Goal: Find specific page/section: Find specific page/section

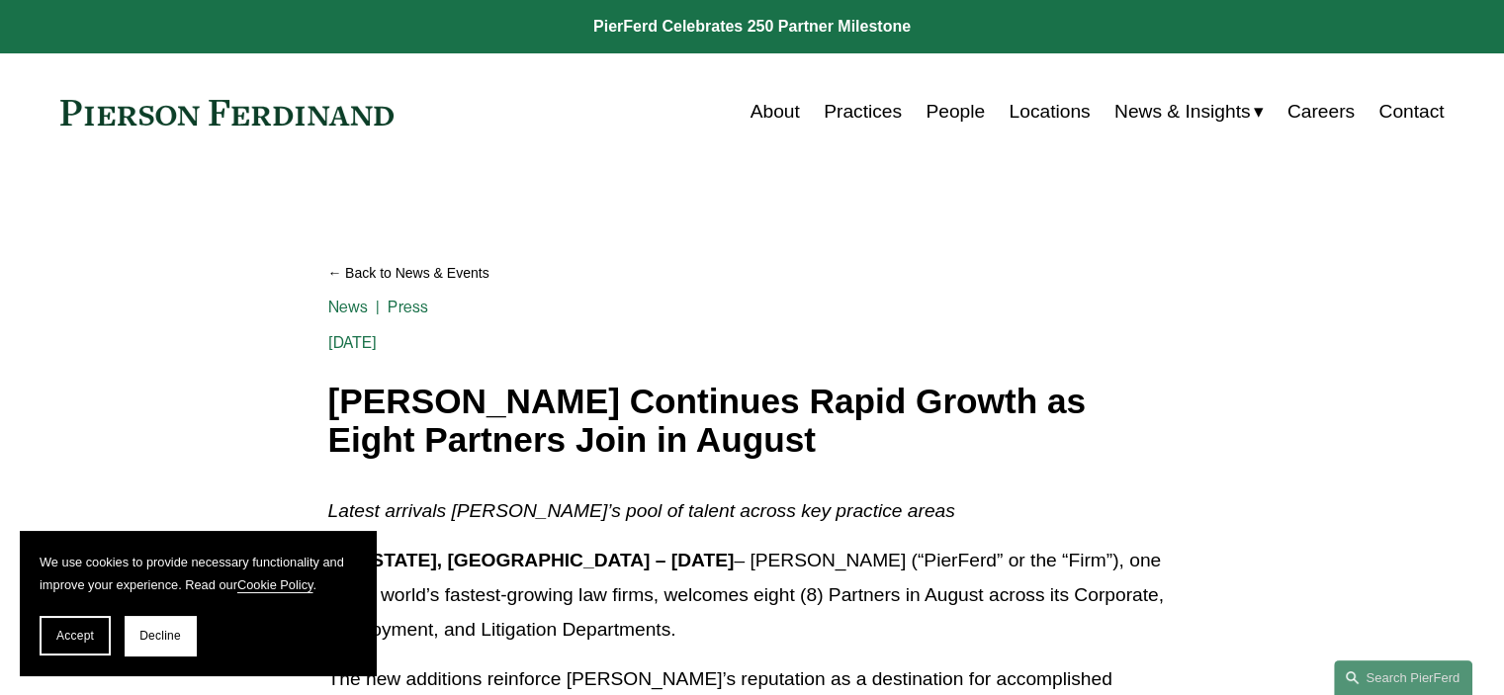
click at [1026, 114] on link "Locations" at bounding box center [1048, 112] width 81 height 38
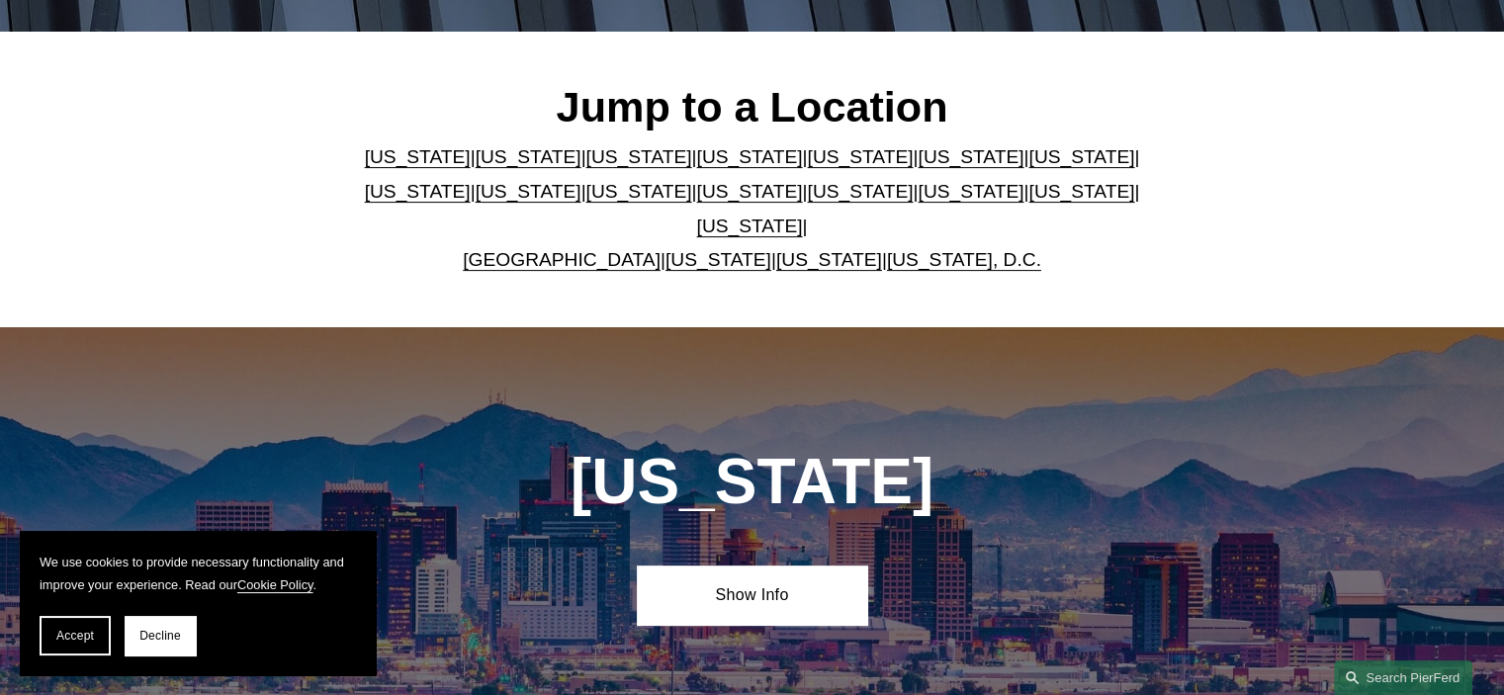
scroll to position [494, 0]
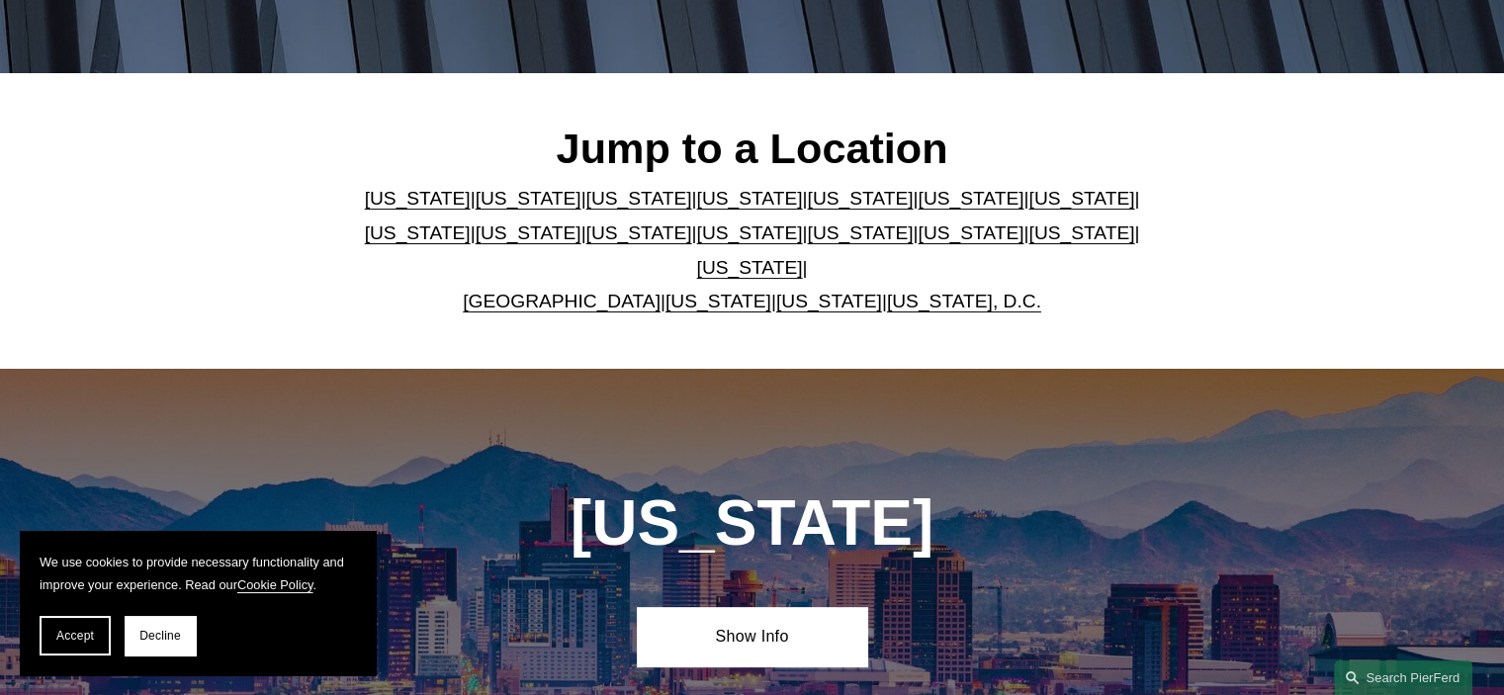
click at [576, 291] on link "United Kingdom" at bounding box center [562, 301] width 198 height 21
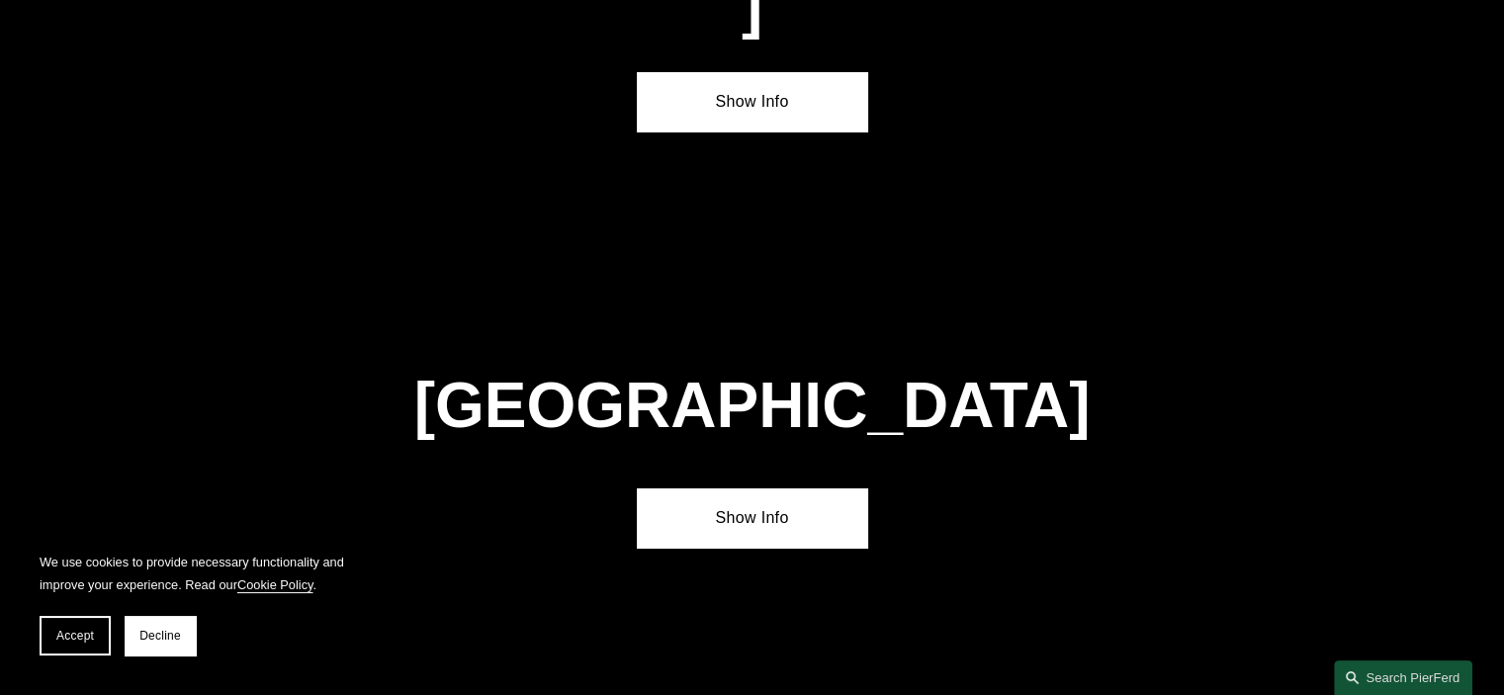
scroll to position [7096, 0]
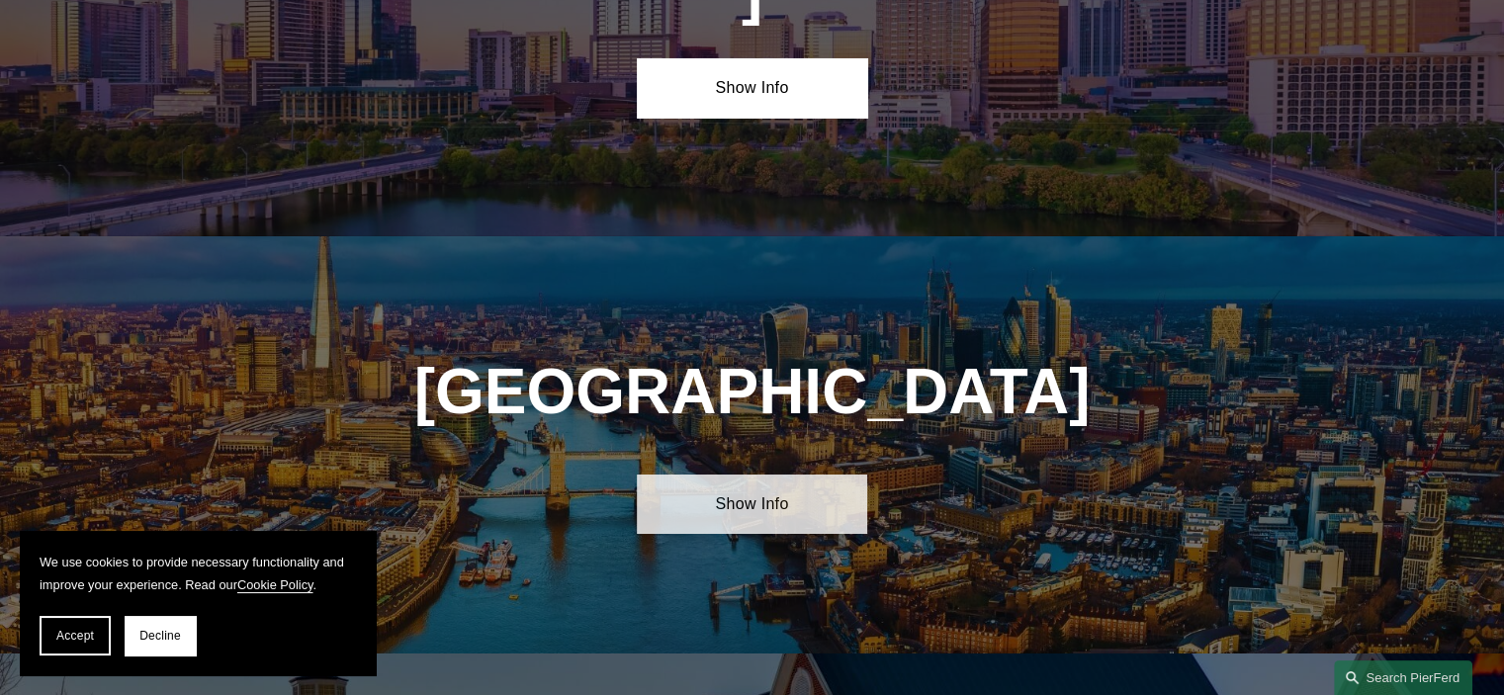
click at [740, 474] on link "Show Info" at bounding box center [752, 503] width 230 height 59
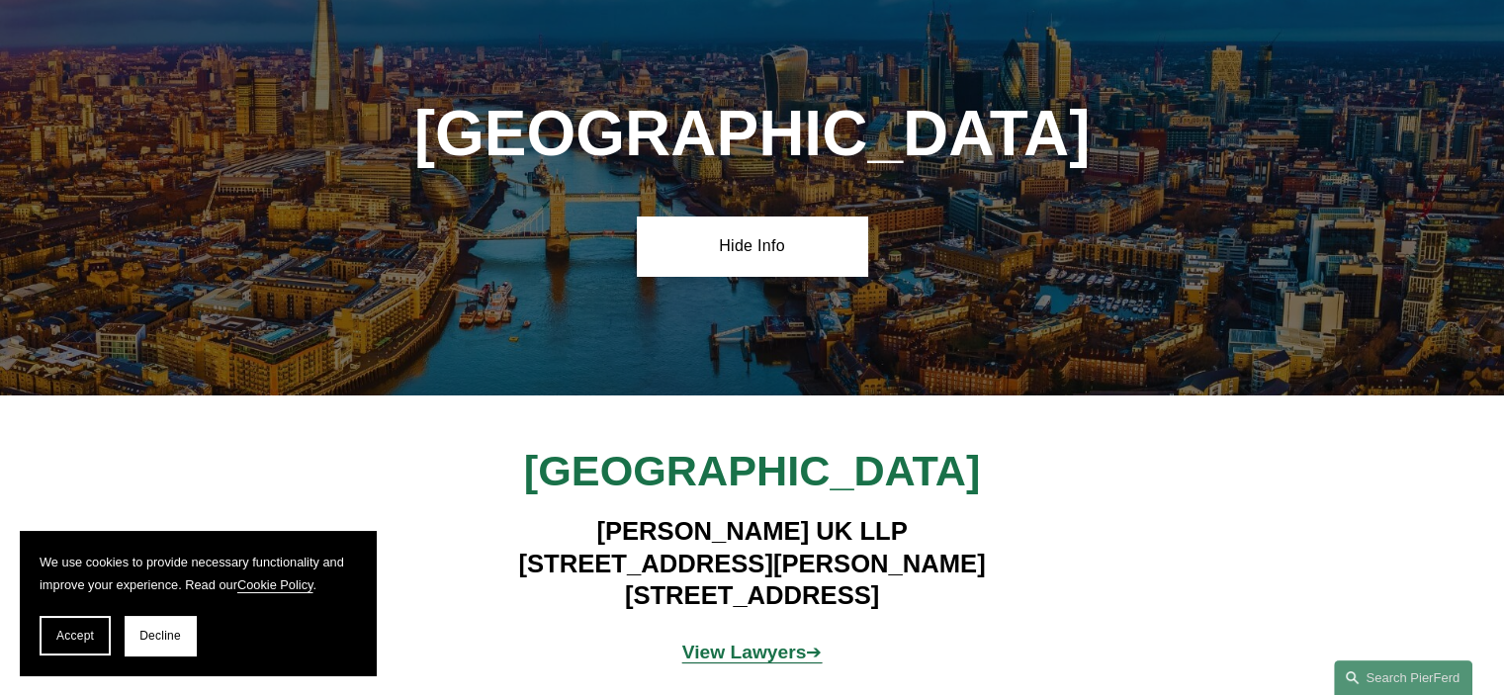
scroll to position [7392, 0]
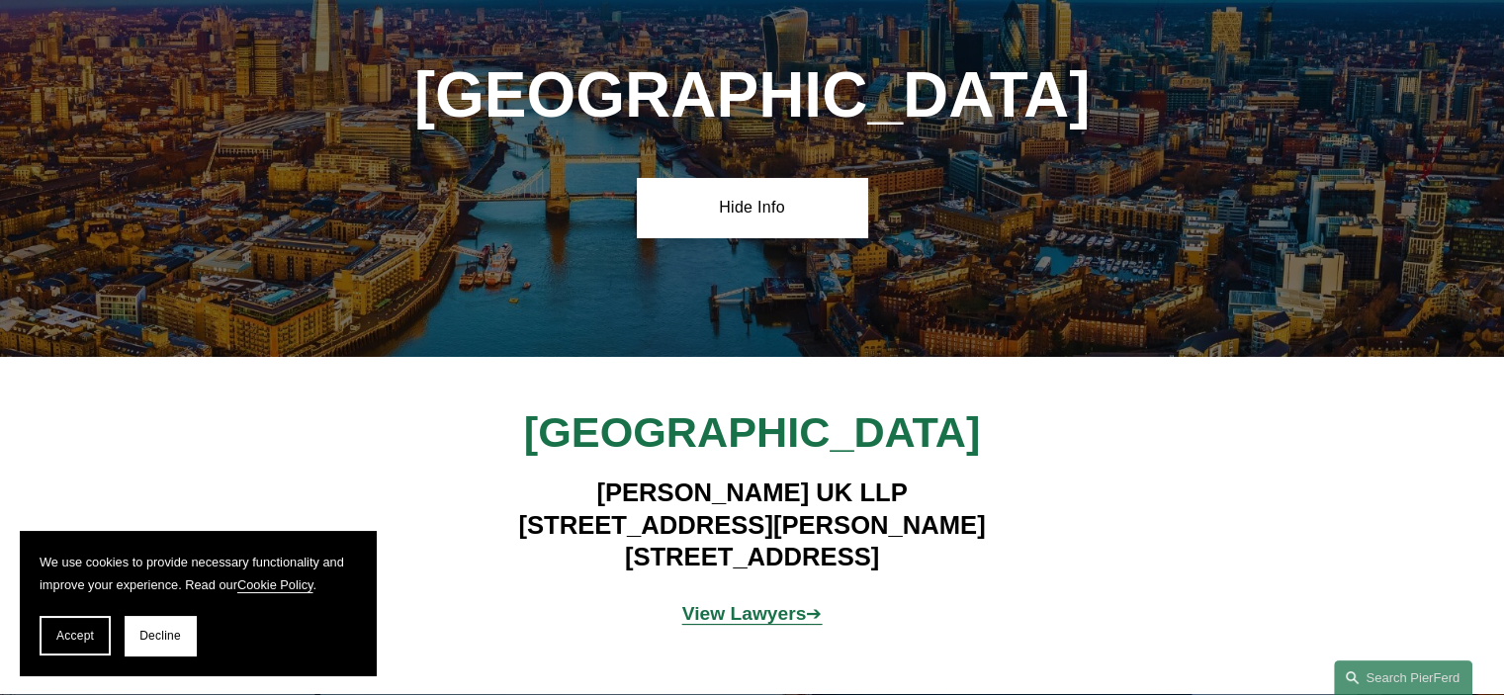
click at [752, 603] on strong "View Lawyers" at bounding box center [744, 613] width 125 height 21
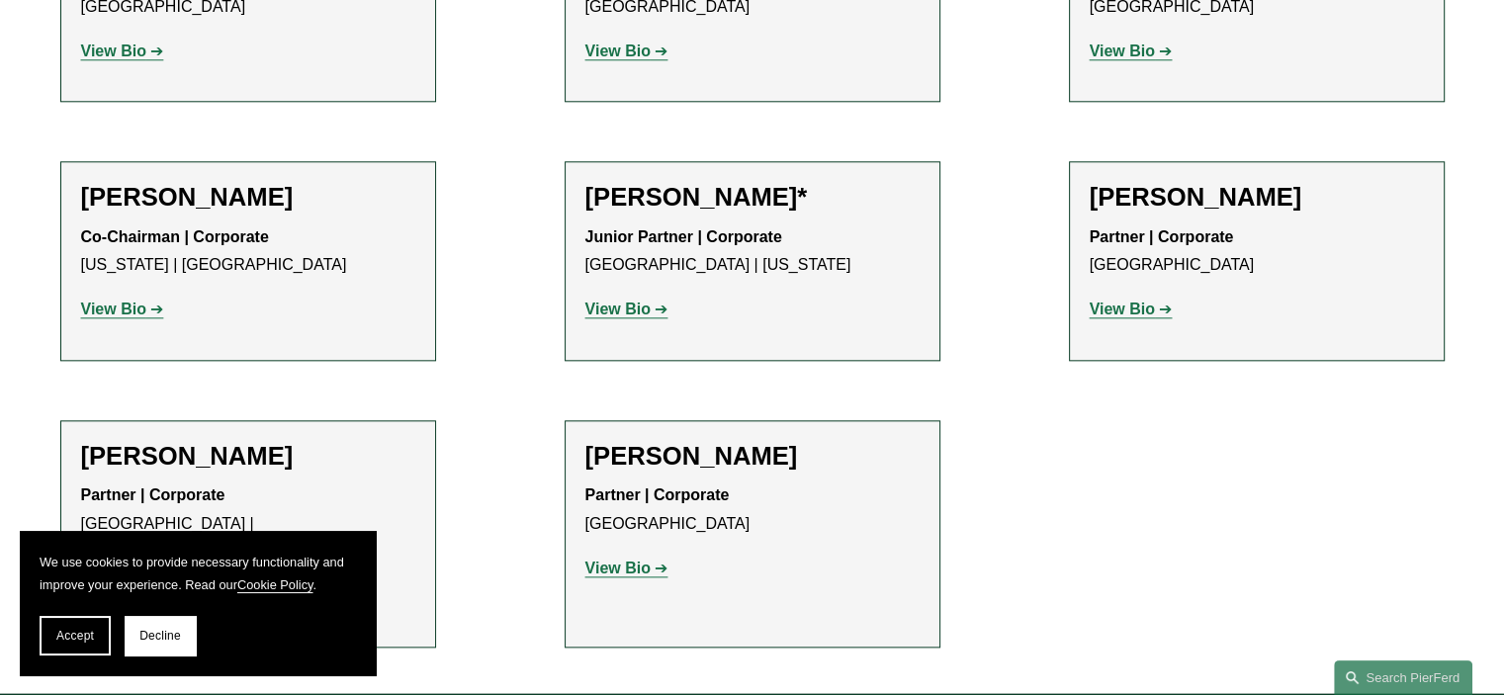
scroll to position [2274, 0]
